Goal: Information Seeking & Learning: Understand process/instructions

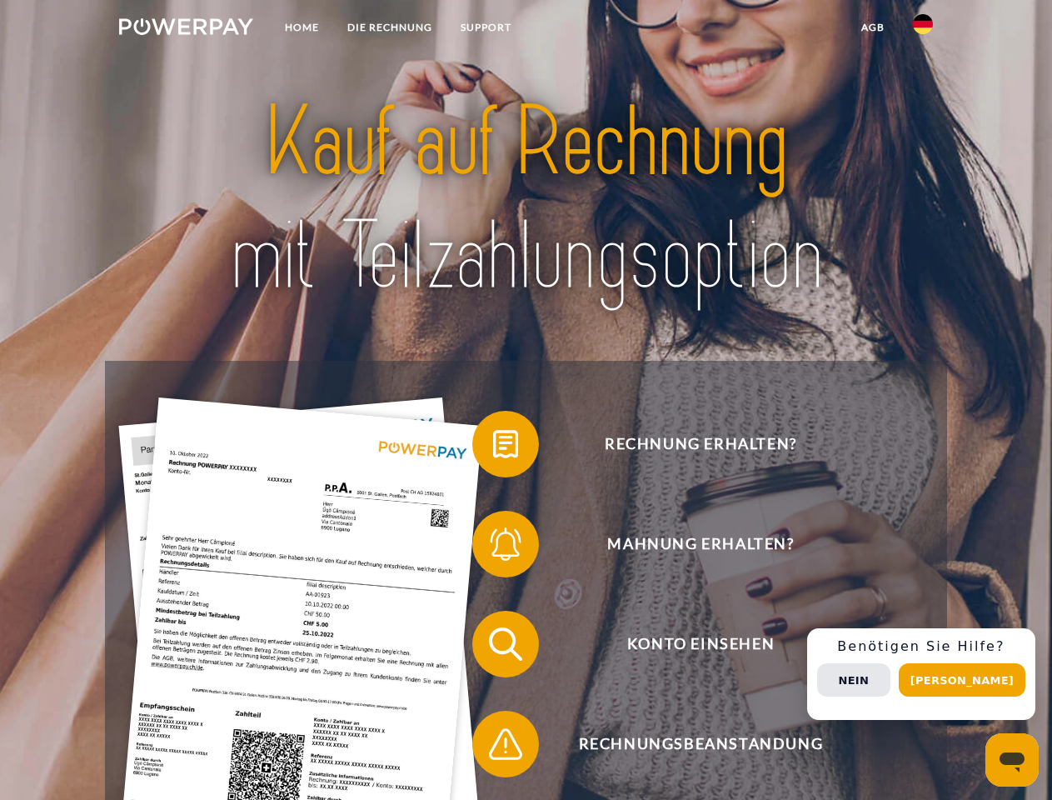
click at [186, 29] on img at bounding box center [186, 26] width 134 height 17
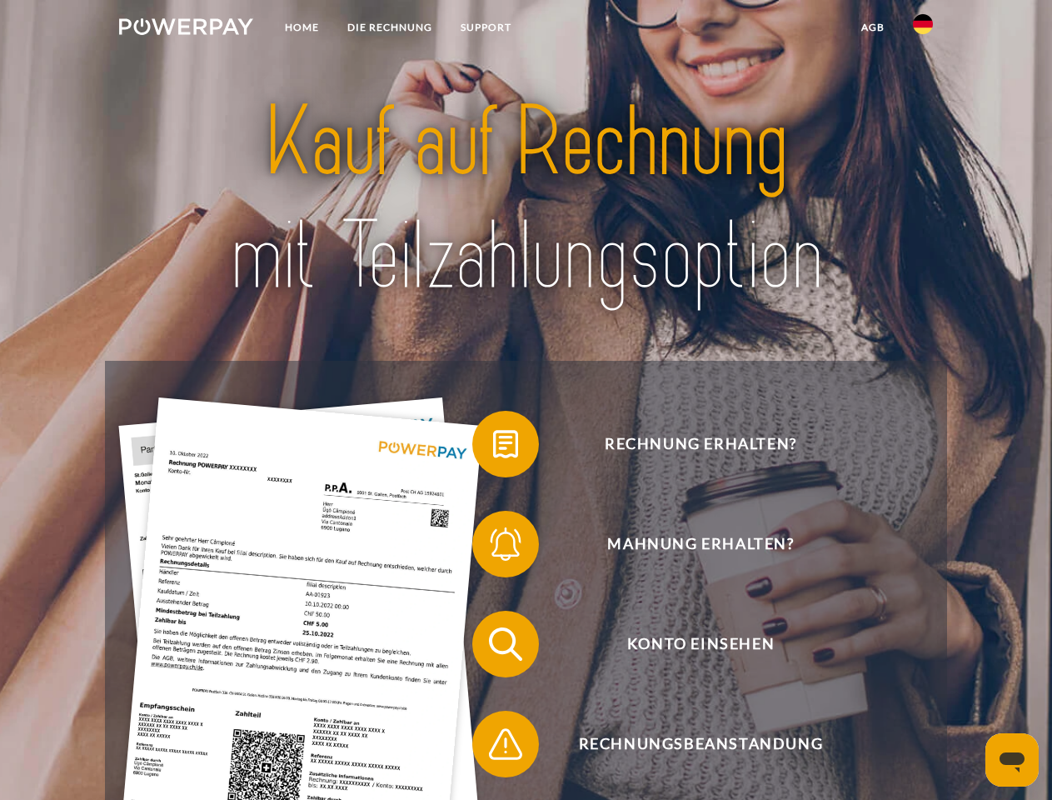
click at [923, 29] on img at bounding box center [923, 24] width 20 height 20
click at [872, 27] on link "agb" at bounding box center [873, 27] width 52 height 30
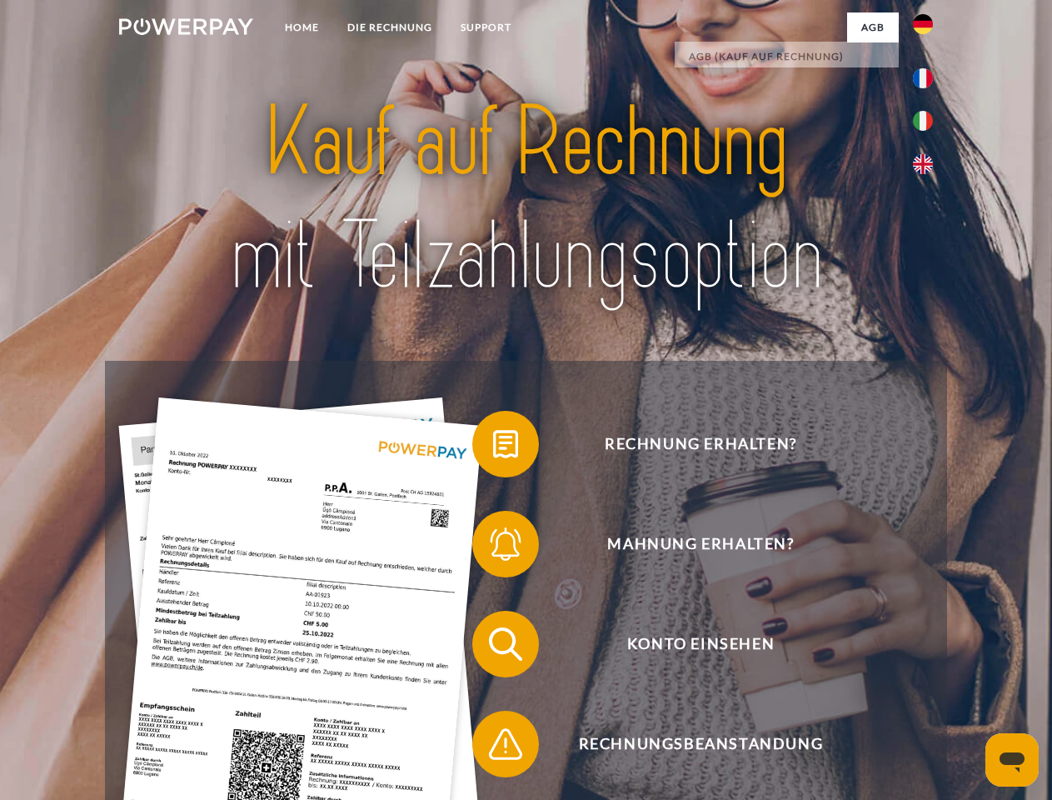
click at [493, 447] on span at bounding box center [480, 443] width 83 height 83
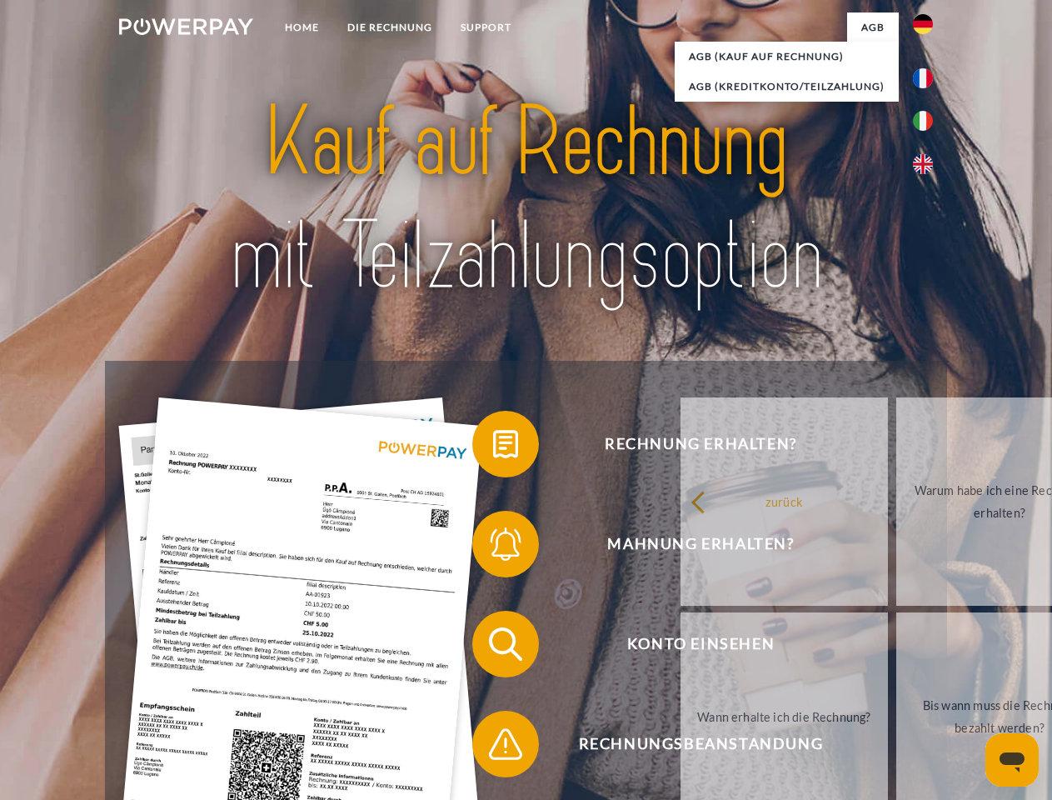
click at [493, 547] on span at bounding box center [480, 543] width 83 height 83
click at [896, 647] on link "Bis wann muss die Rechnung bezahlt werden?" at bounding box center [999, 716] width 207 height 208
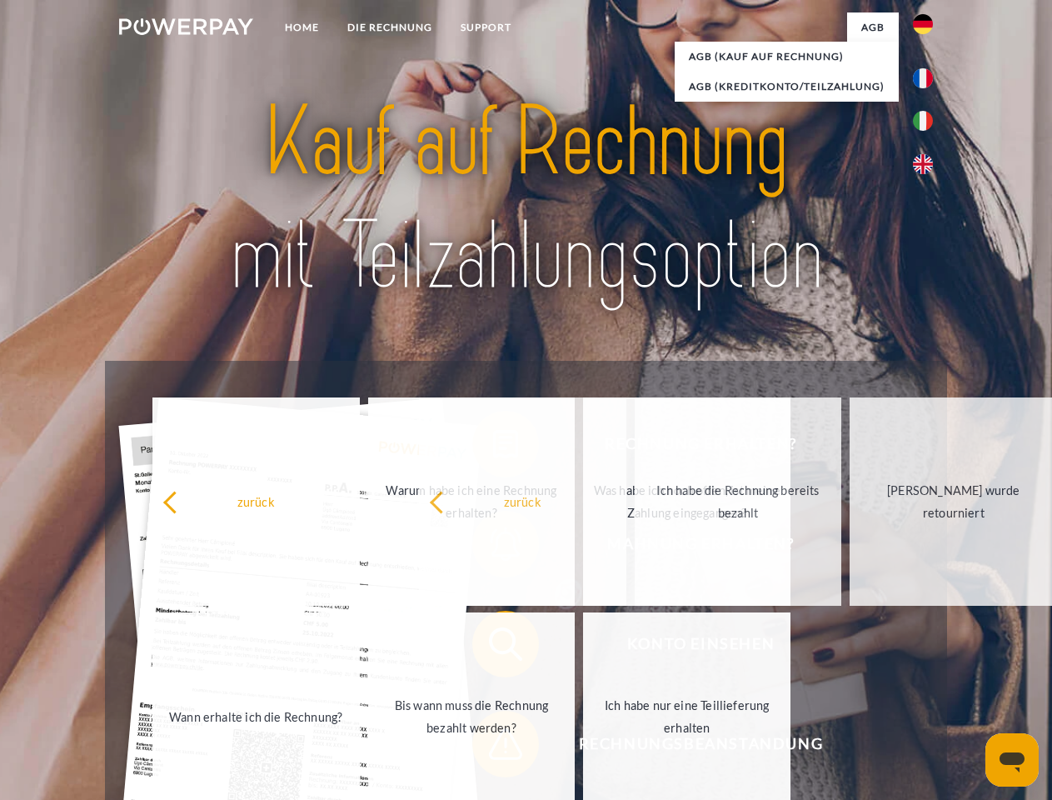
click at [493, 747] on span at bounding box center [480, 743] width 83 height 83
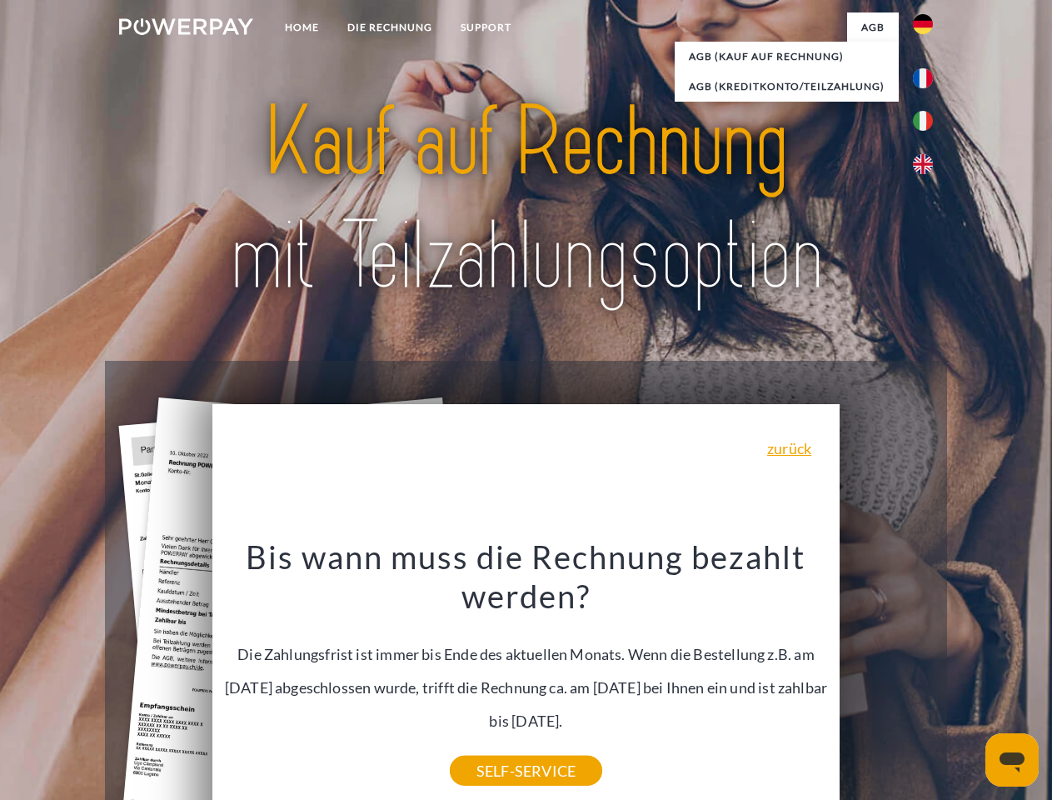
click at [927, 674] on div "Rechnung erhalten? Mahnung erhalten? Konto einsehen" at bounding box center [526, 694] width 842 height 667
click at [886, 677] on span "Konto einsehen" at bounding box center [701, 644] width 408 height 67
click at [968, 680] on header "Home DIE RECHNUNG SUPPORT" at bounding box center [526, 575] width 1052 height 1151
